Goal: Transaction & Acquisition: Purchase product/service

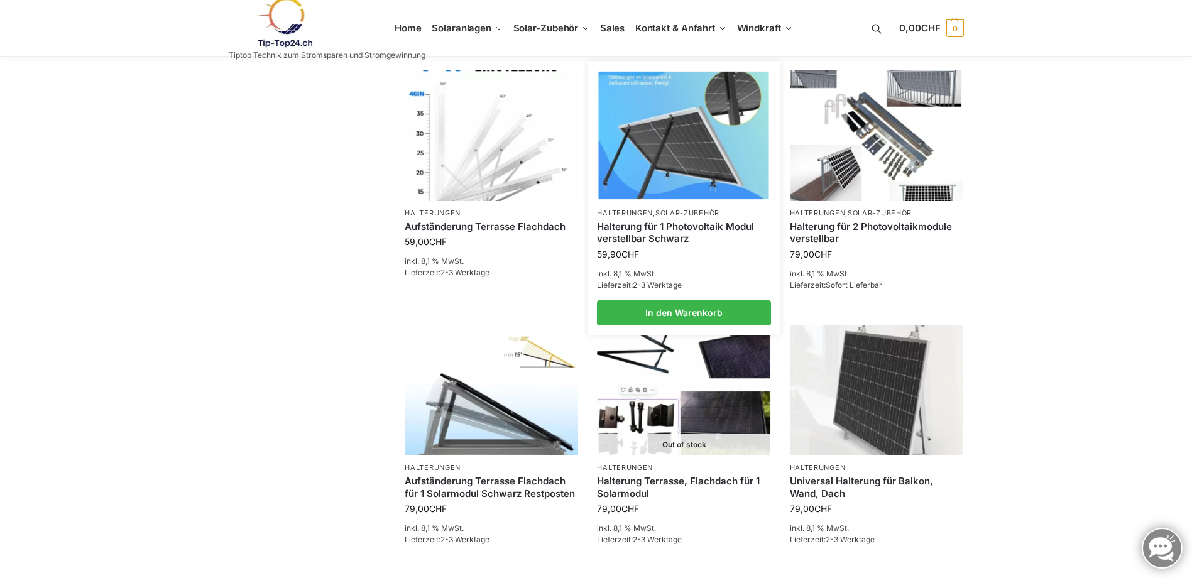
scroll to position [817, 0]
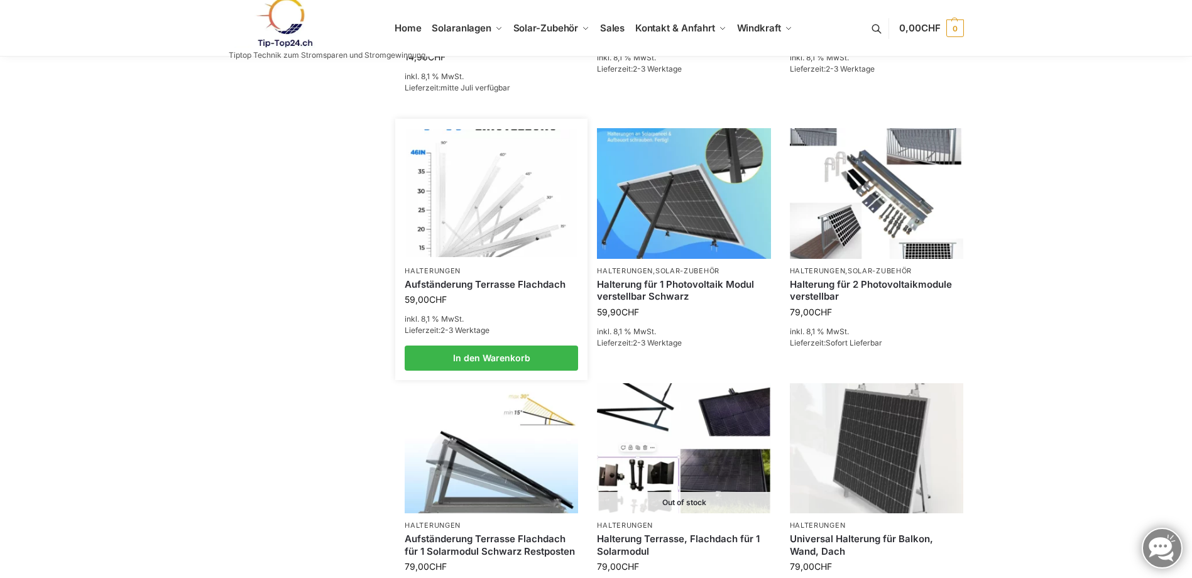
click at [456, 282] on link "Aufständerung Terrasse Flachdach" at bounding box center [491, 284] width 173 height 13
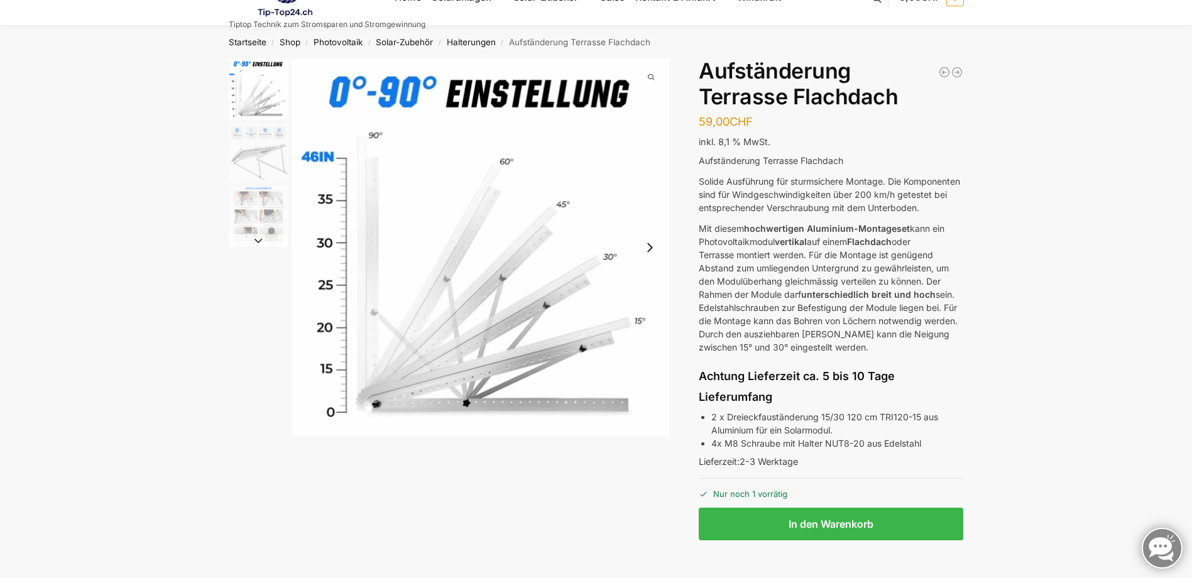
scroll to position [63, 0]
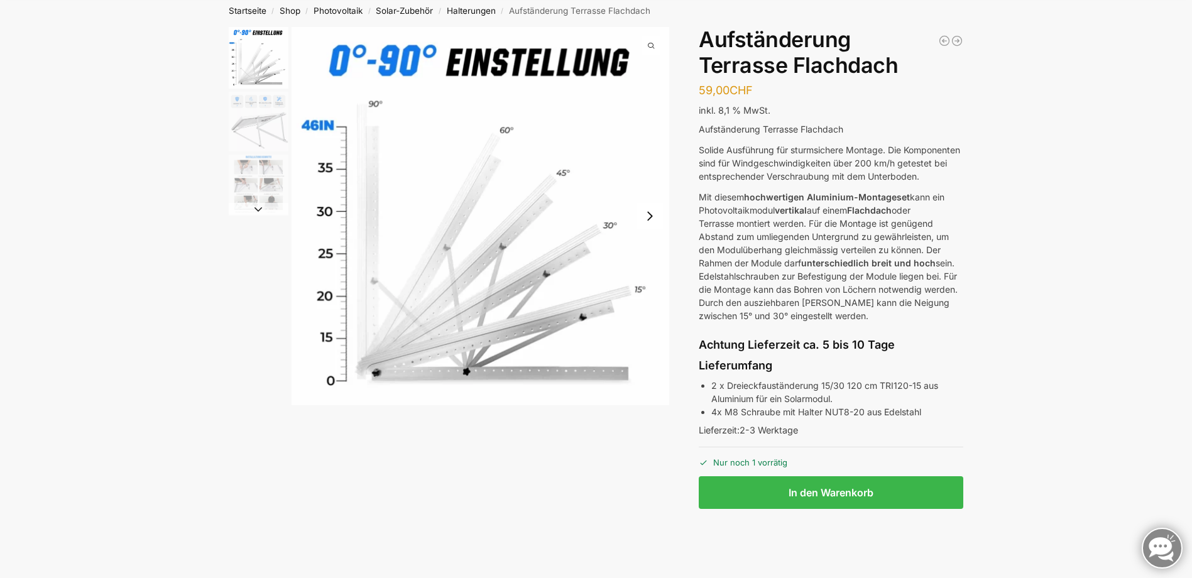
click at [652, 214] on button "Next slide" at bounding box center [650, 216] width 26 height 26
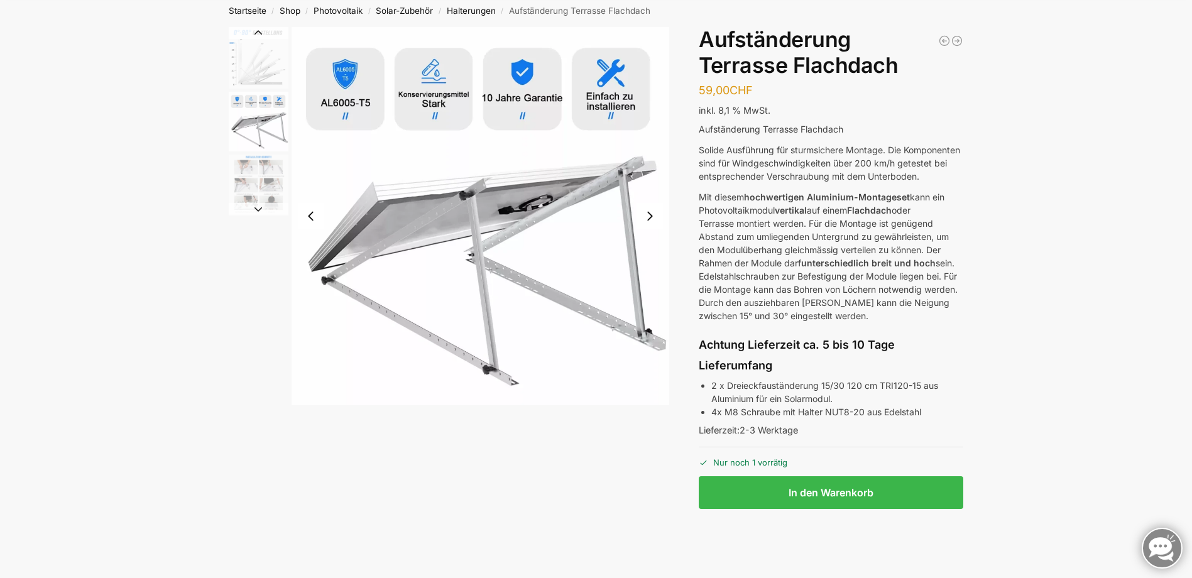
click at [652, 212] on button "Next slide" at bounding box center [650, 216] width 26 height 26
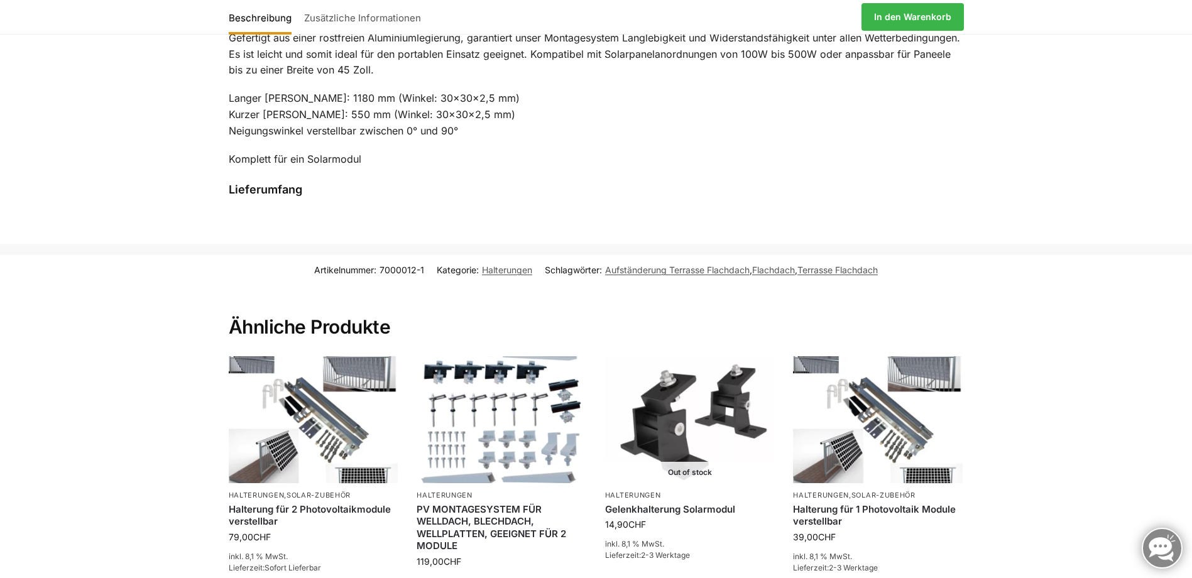
scroll to position [1194, 0]
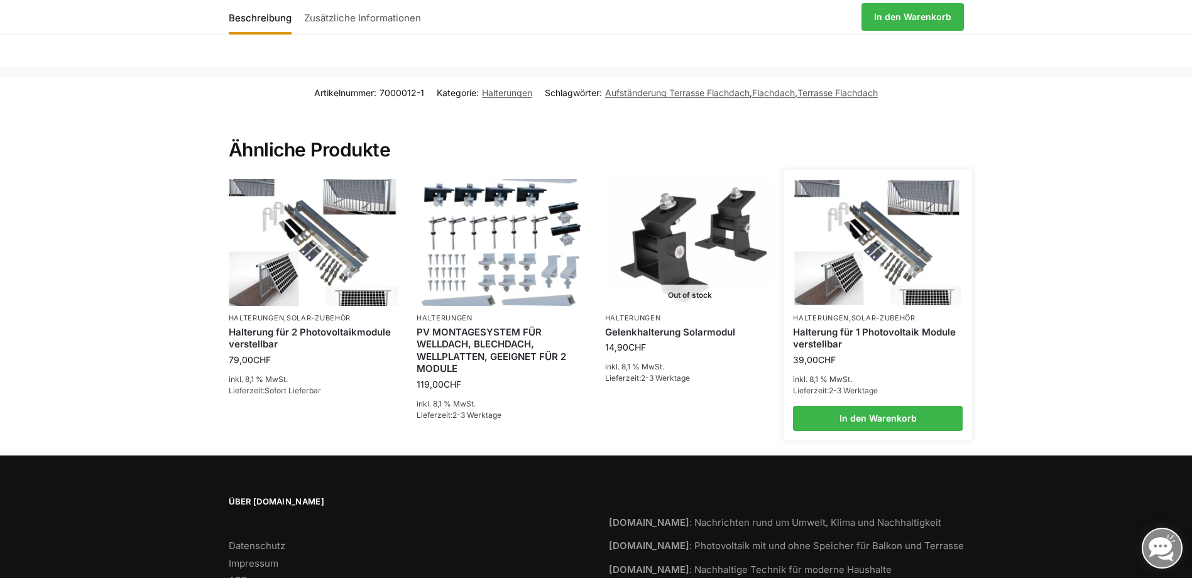
click at [881, 326] on li "Halterungen , Solar-Zubehör Halterung für 1 Photovoltaik Module verstellbar 39,…" at bounding box center [878, 305] width 189 height 252
click at [898, 246] on img at bounding box center [878, 242] width 167 height 125
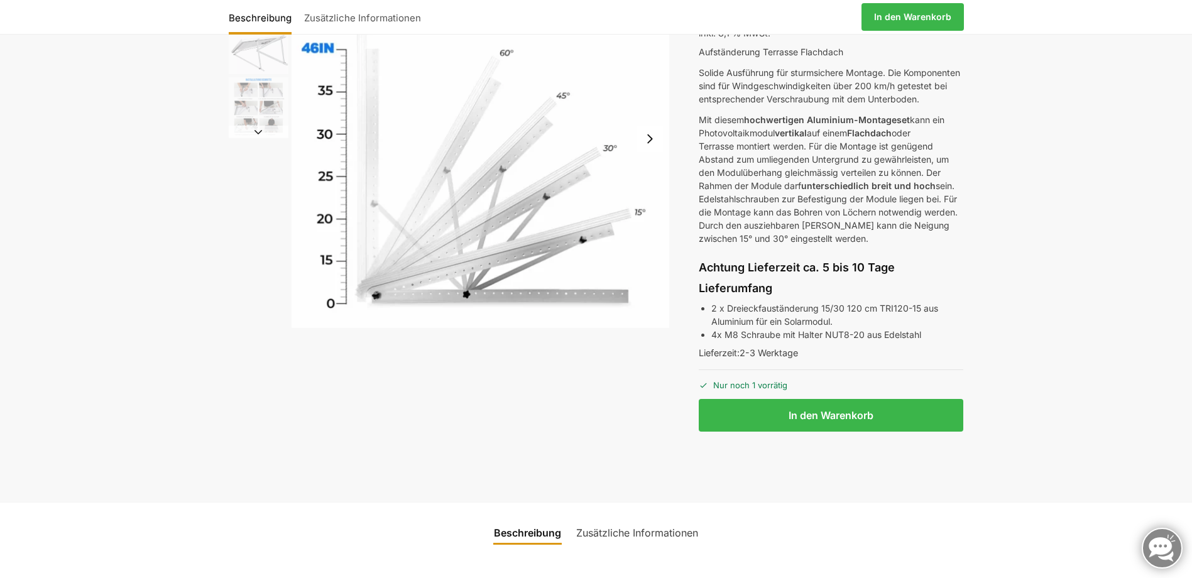
scroll to position [126, 0]
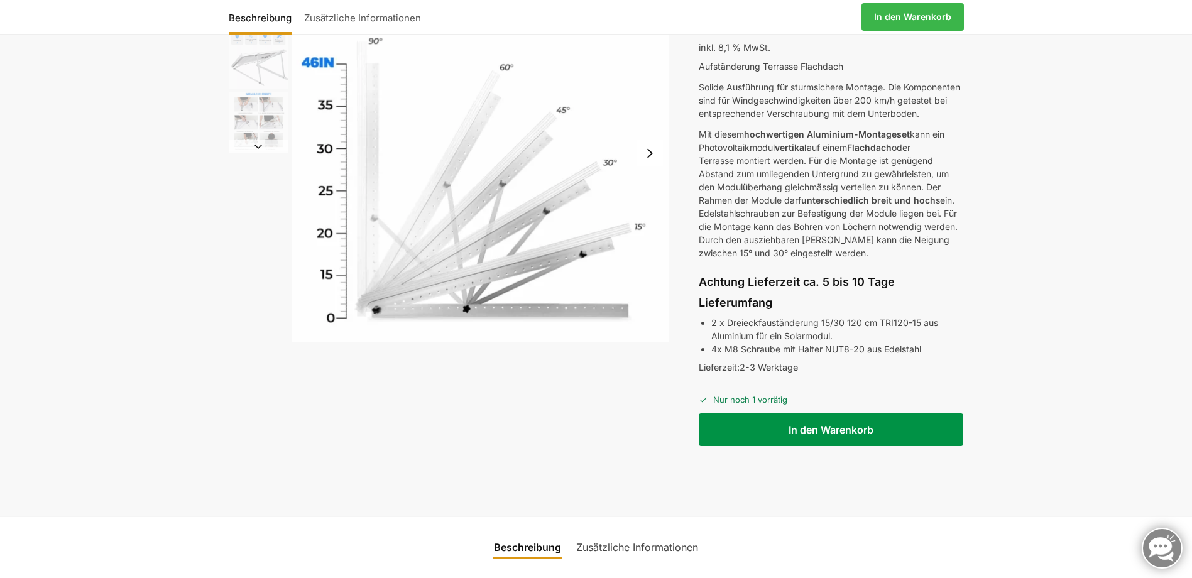
click at [848, 443] on button "In den Warenkorb" at bounding box center [831, 430] width 265 height 33
